Goal: Task Accomplishment & Management: Manage account settings

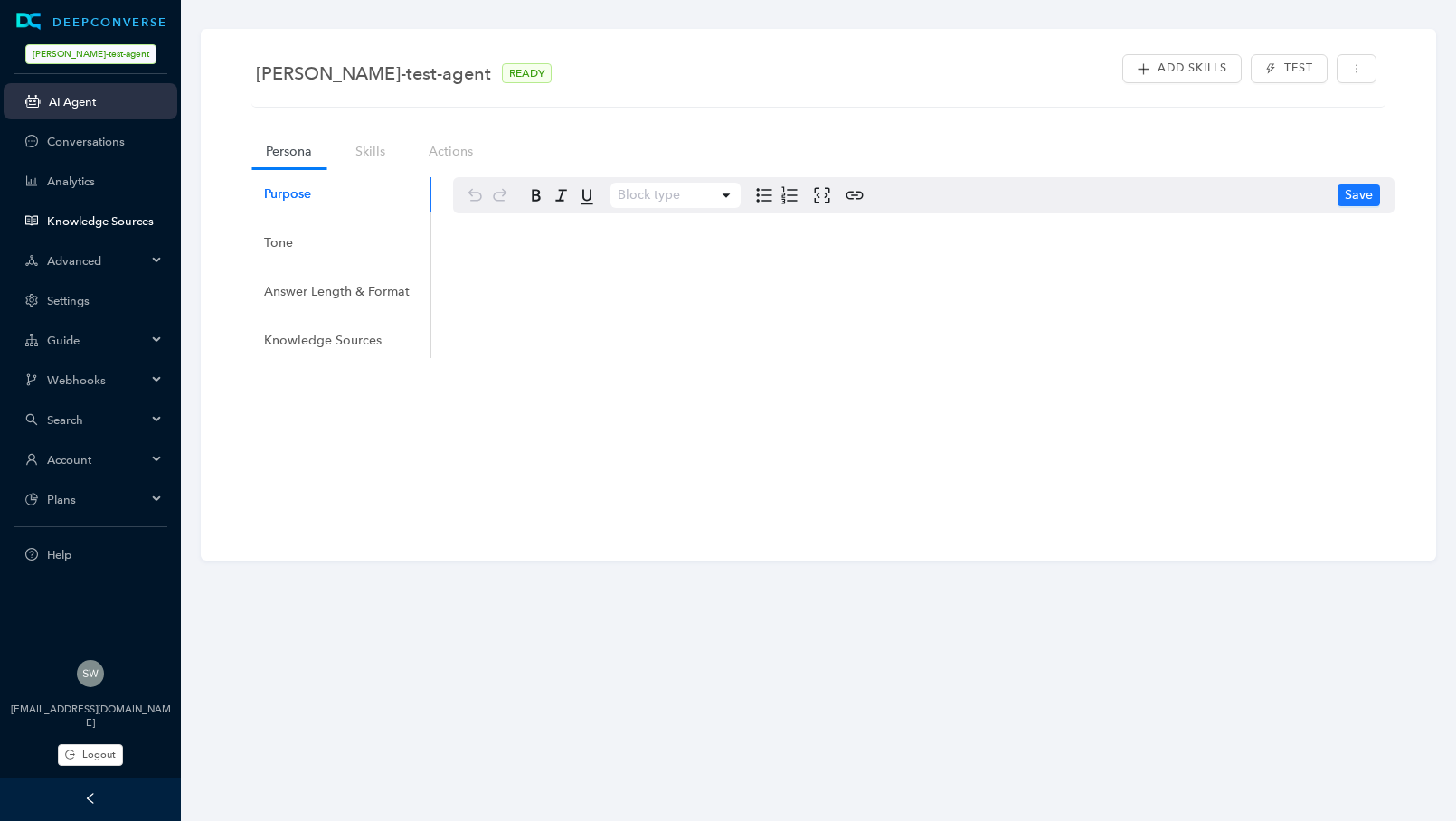
click at [47, 220] on link "Knowledge Sources" at bounding box center [104, 221] width 116 height 14
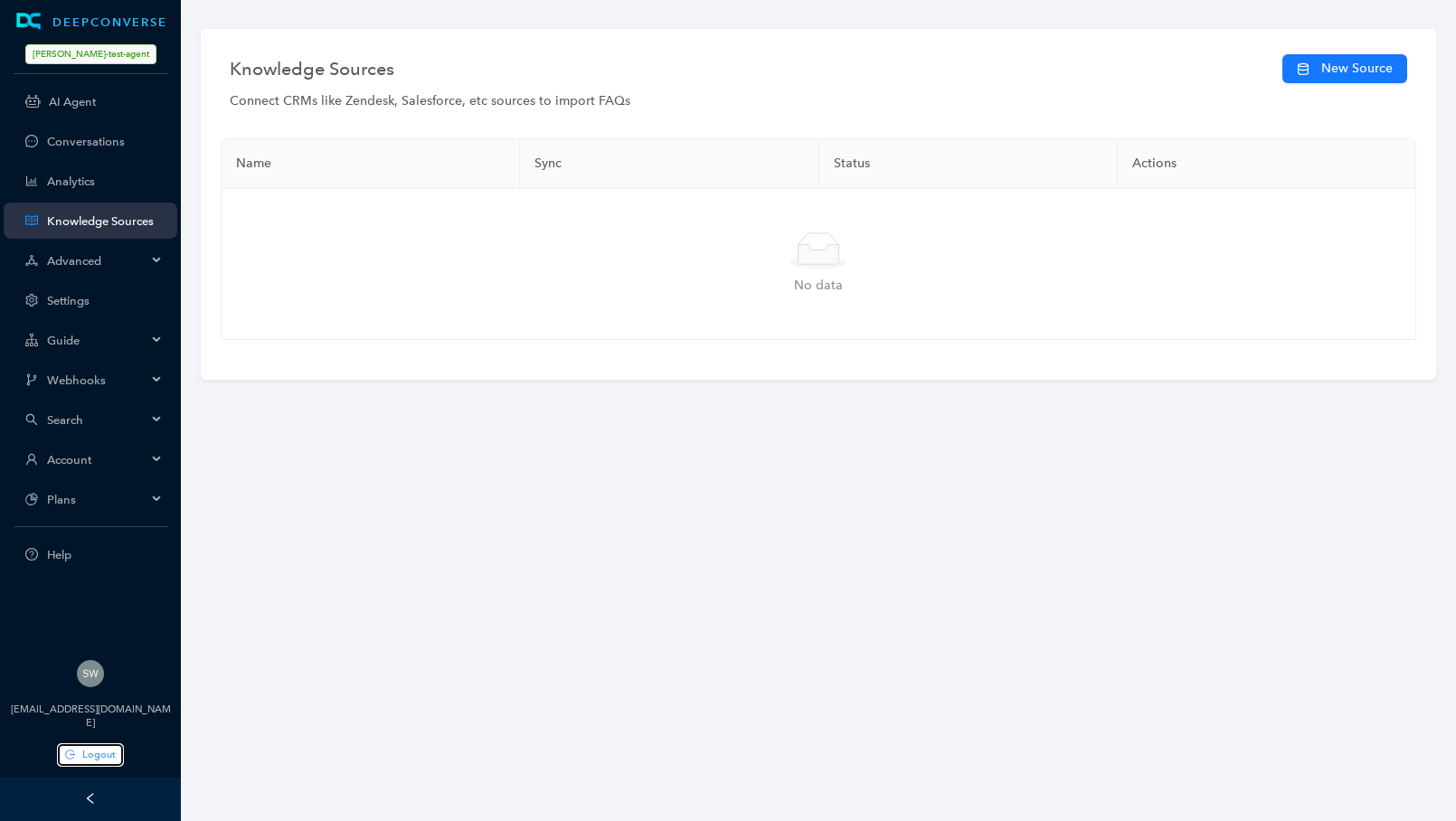
click at [77, 758] on button "Logout" at bounding box center [90, 756] width 65 height 21
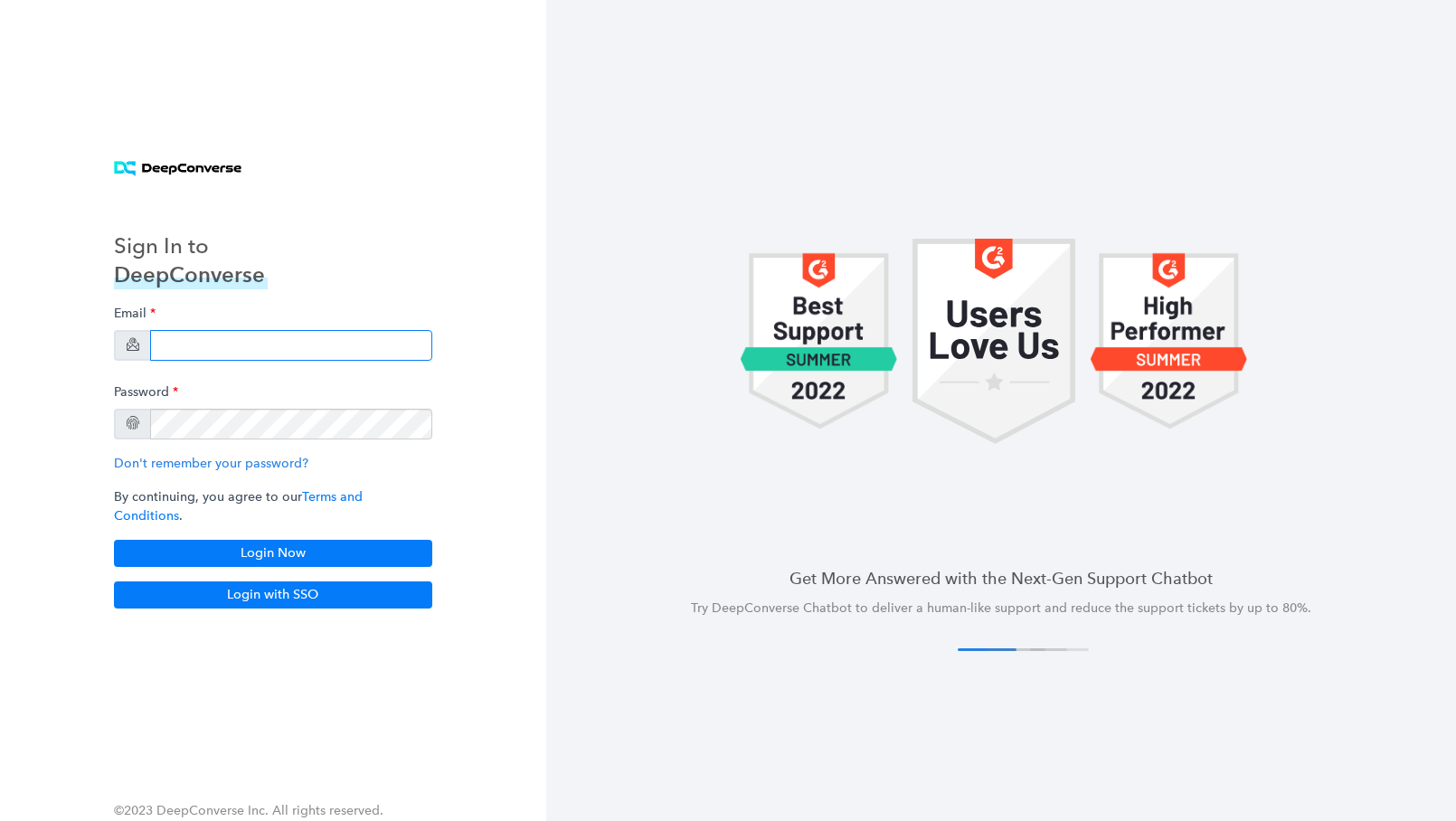
click at [224, 351] on input "email" at bounding box center [290, 346] width 282 height 31
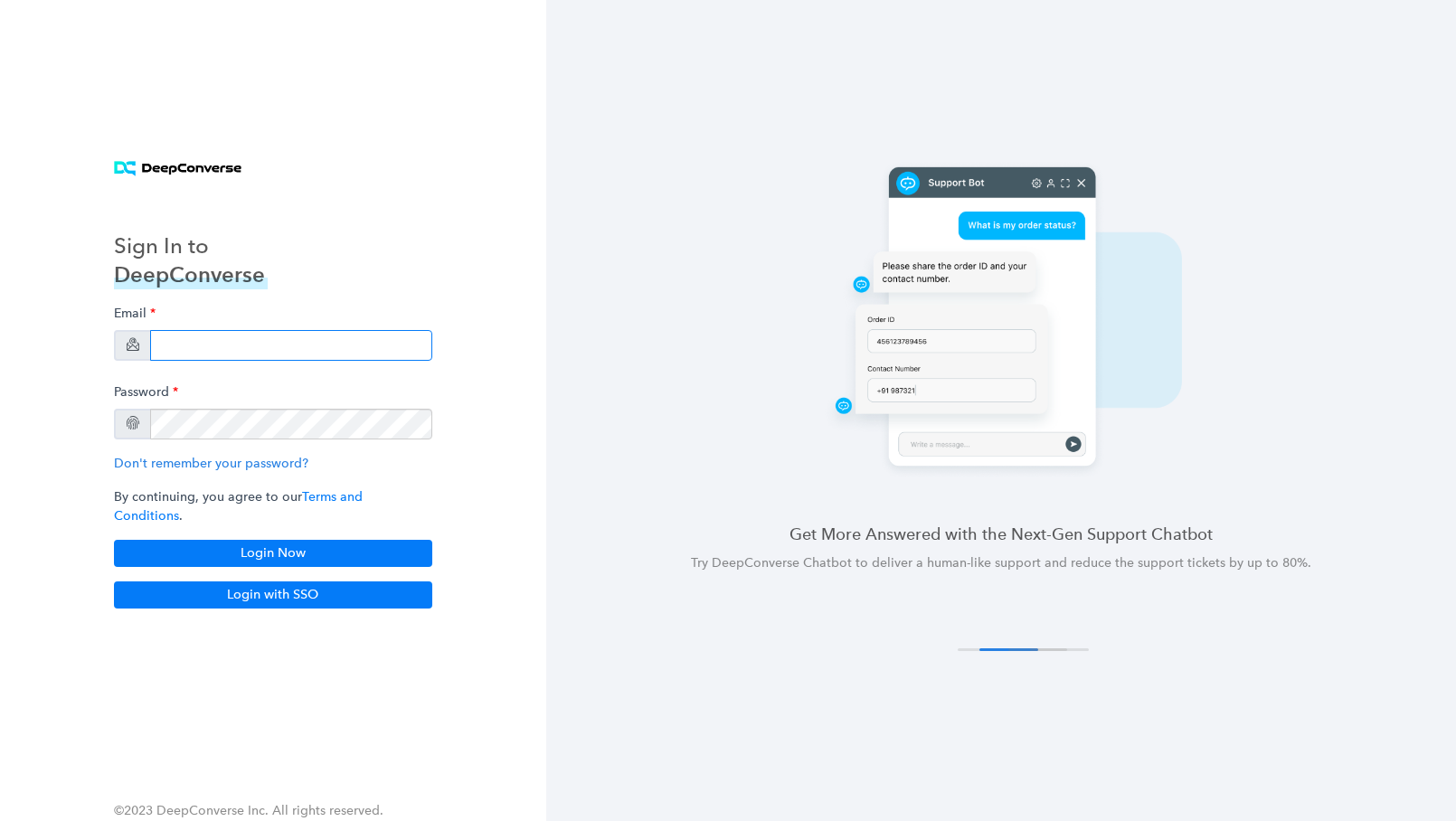
type input "[EMAIL_ADDRESS][DOMAIN_NAME]"
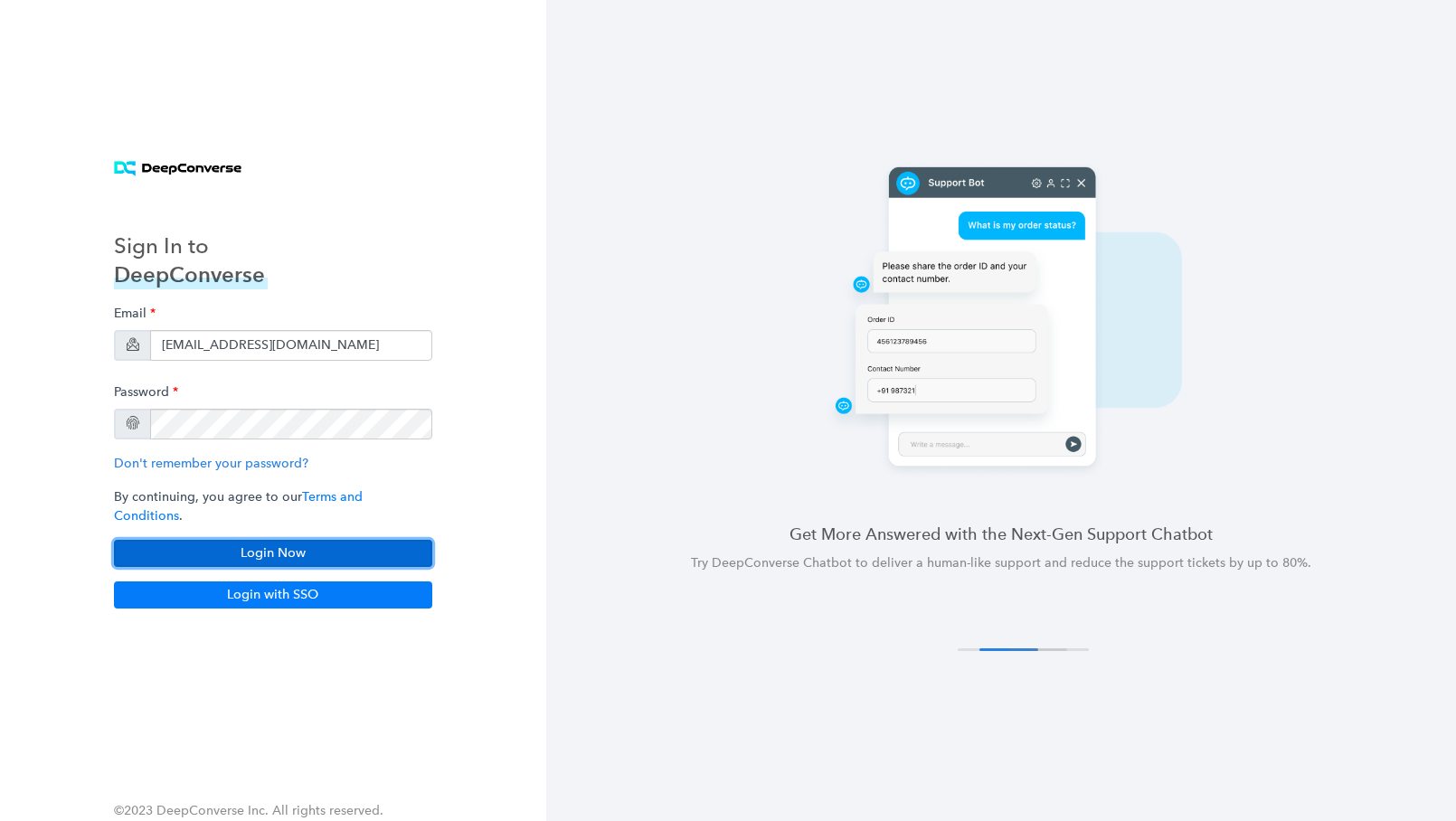
click at [268, 540] on button "Login Now" at bounding box center [273, 554] width 319 height 27
